Goal: Find specific page/section: Find specific page/section

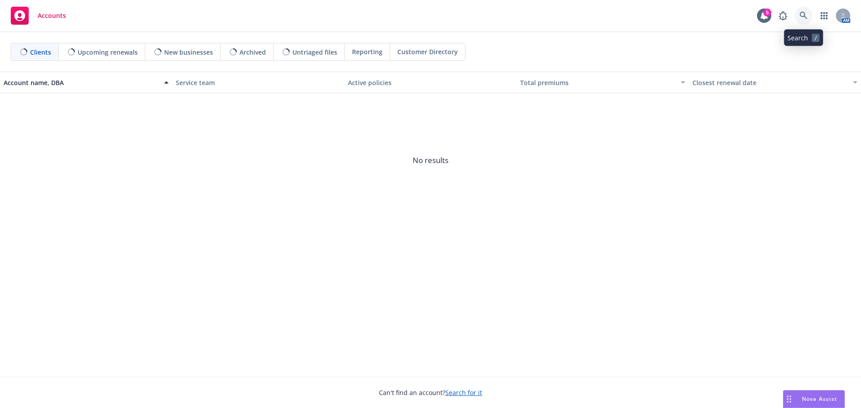
click at [804, 19] on icon at bounding box center [803, 16] width 8 height 8
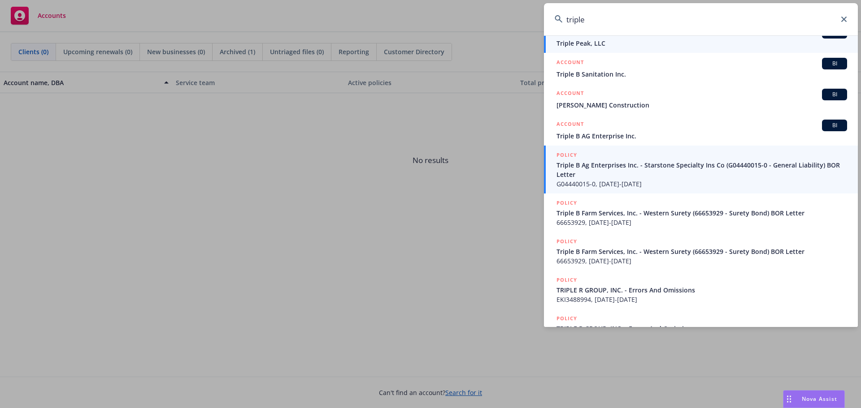
scroll to position [160, 0]
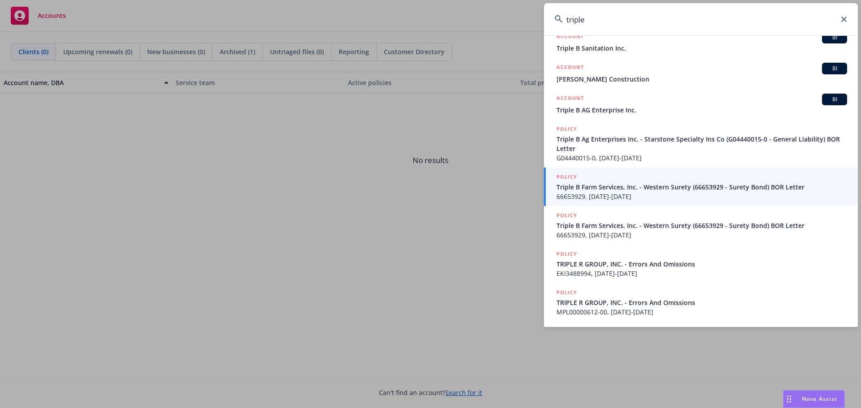
type input "triple"
click at [843, 19] on icon at bounding box center [843, 19] width 5 height 5
